Goal: Find specific page/section: Find specific page/section

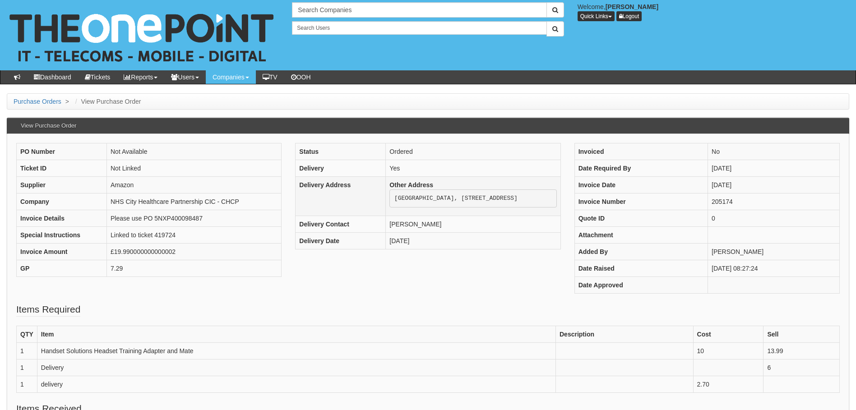
drag, startPoint x: 563, startPoint y: 200, endPoint x: 562, endPoint y: 192, distance: 8.2
click at [557, 192] on pre "[GEOGRAPHIC_DATA], [STREET_ADDRESS]" at bounding box center [473, 199] width 167 height 18
click at [557, 199] on pre "[GEOGRAPHIC_DATA], [STREET_ADDRESS]" at bounding box center [473, 199] width 167 height 18
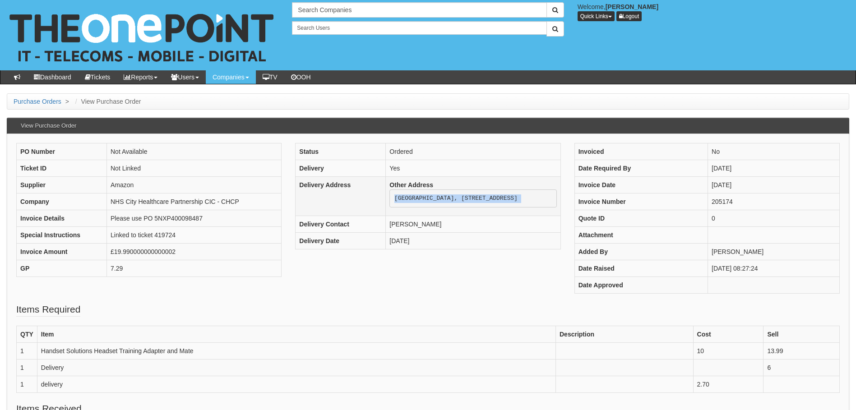
click at [557, 199] on pre "[GEOGRAPHIC_DATA], [STREET_ADDRESS]" at bounding box center [473, 199] width 167 height 18
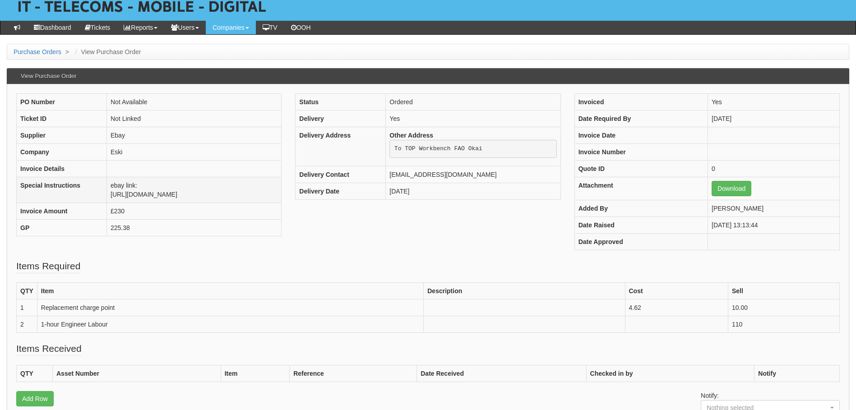
scroll to position [60, 0]
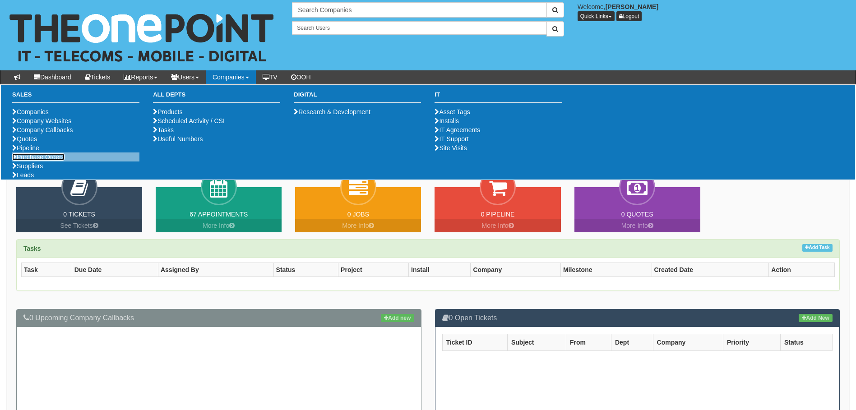
click at [42, 161] on link "Purchase Orders" at bounding box center [38, 156] width 52 height 7
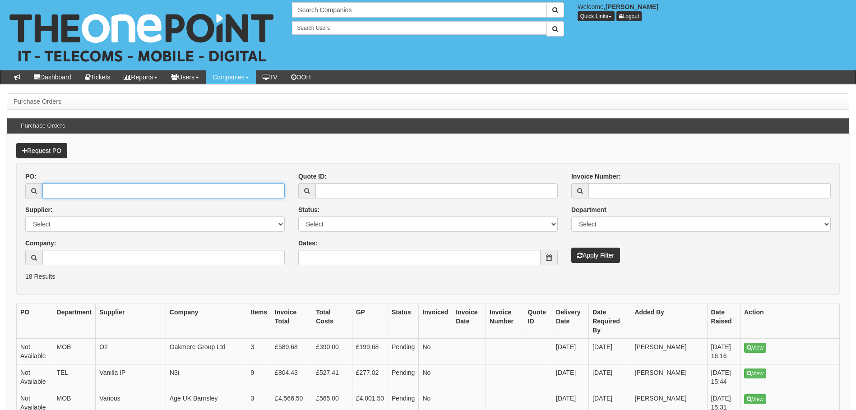
click at [72, 189] on input "PO:" at bounding box center [163, 190] width 242 height 15
paste input "19517"
type input "19517"
click at [572, 248] on button "Apply Filter" at bounding box center [596, 255] width 49 height 15
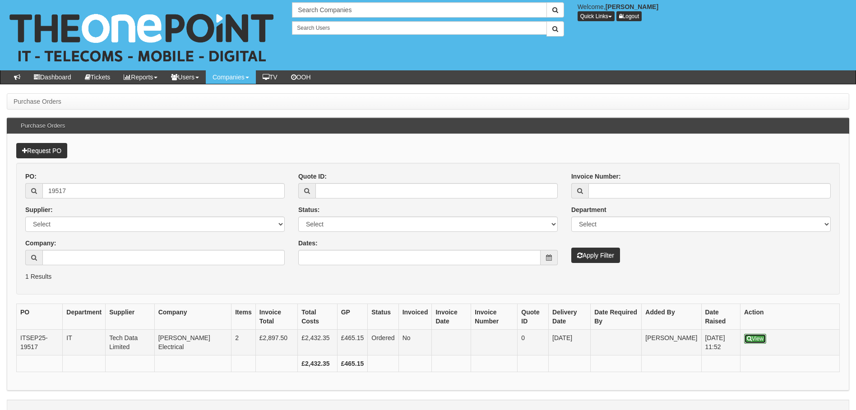
click at [757, 336] on link "View" at bounding box center [755, 339] width 22 height 10
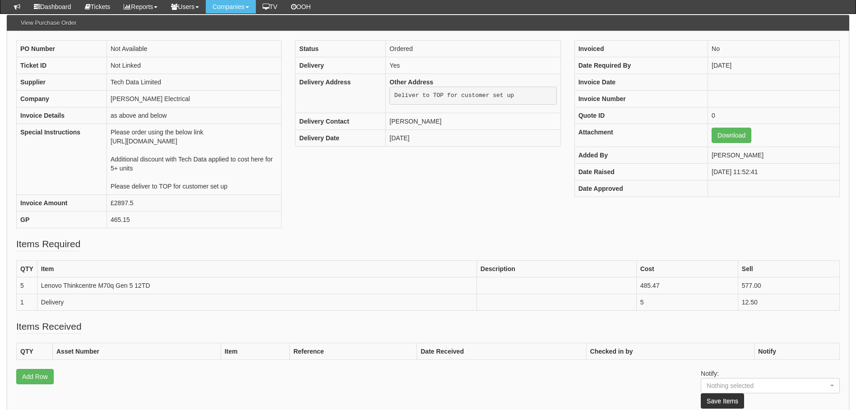
scroll to position [90, 0]
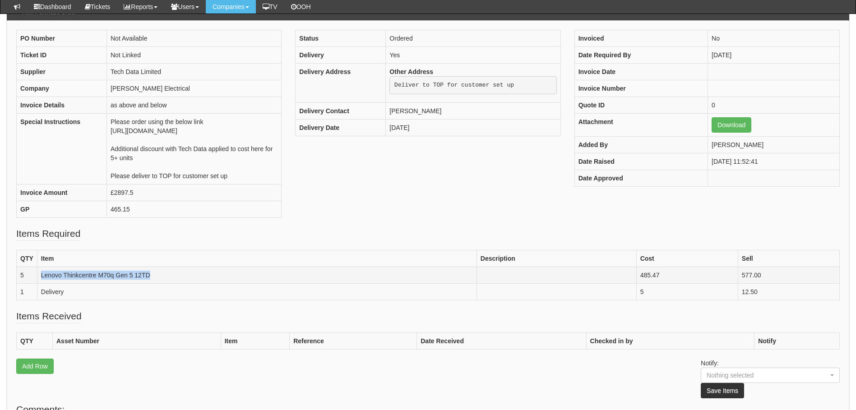
drag, startPoint x: 176, startPoint y: 271, endPoint x: 39, endPoint y: 270, distance: 137.3
click at [39, 270] on td "Lenovo Thinkcentre M70q Gen 5 12TD" at bounding box center [257, 275] width 440 height 17
drag, startPoint x: 39, startPoint y: 270, endPoint x: 44, endPoint y: 270, distance: 5.4
click at [321, 194] on div "PO Number Not Available Ticket ID Not Linked Supplier Tech Data Limited Company…" at bounding box center [427, 128] width 837 height 197
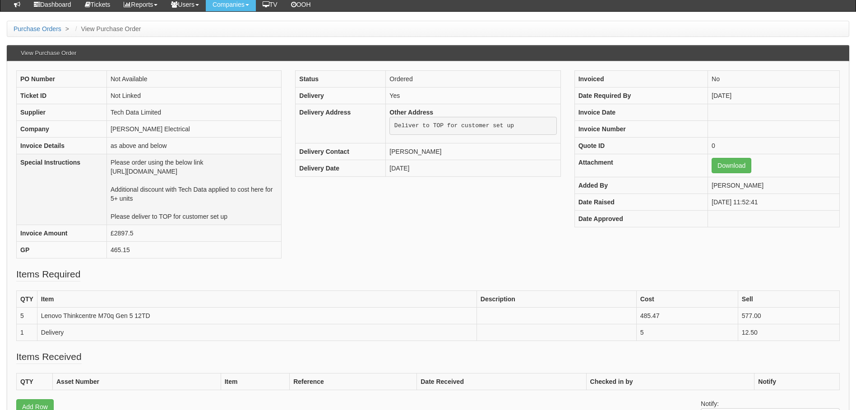
scroll to position [30, 0]
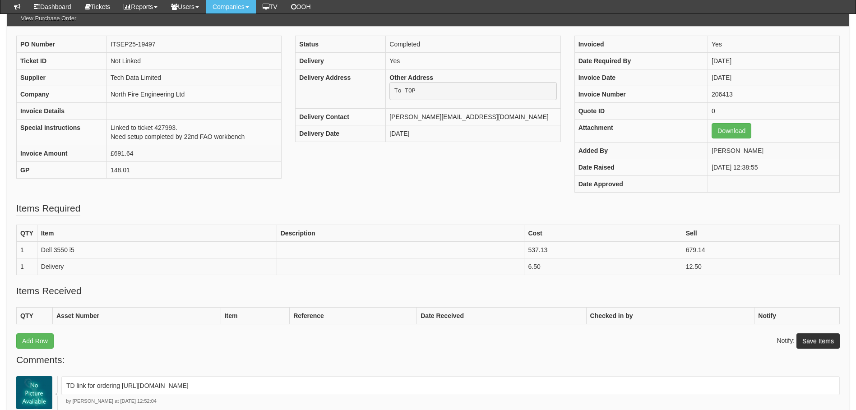
scroll to position [90, 0]
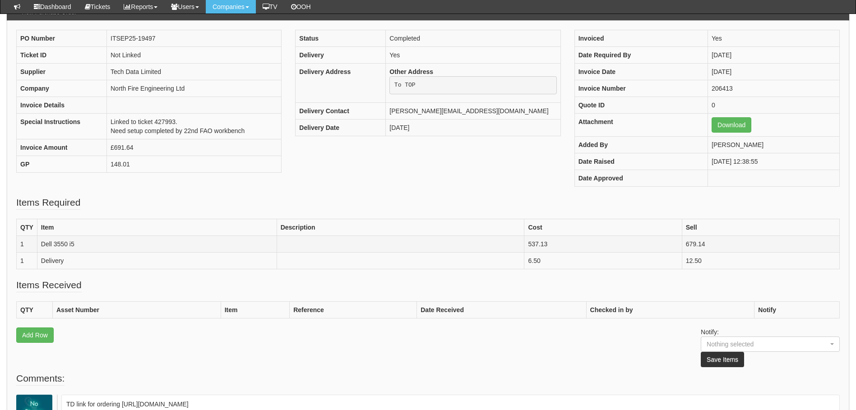
click at [40, 240] on td "Dell 3550 i5" at bounding box center [157, 244] width 240 height 17
drag, startPoint x: 40, startPoint y: 240, endPoint x: 54, endPoint y: 244, distance: 14.9
copy td "Dell 3550 i5"
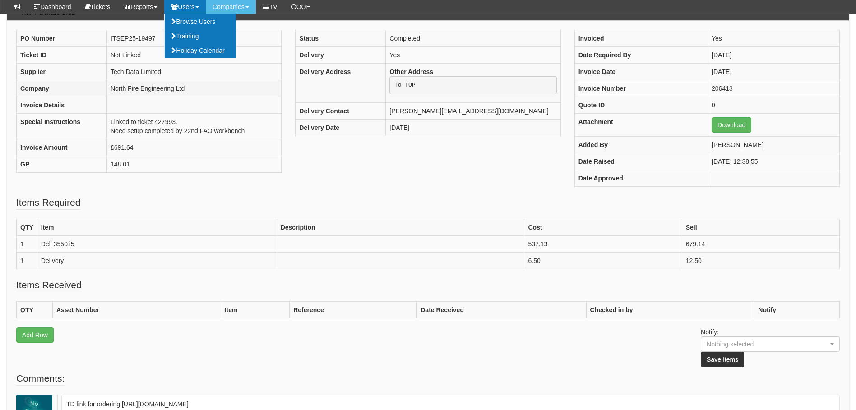
click at [193, 88] on td "North Fire Engineering Ltd" at bounding box center [194, 88] width 175 height 17
